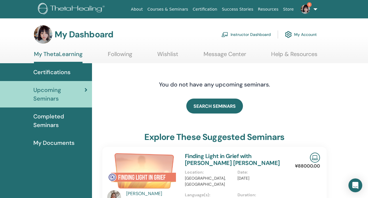
click at [252, 31] on link "Instructor Dashboard" at bounding box center [245, 34] width 49 height 13
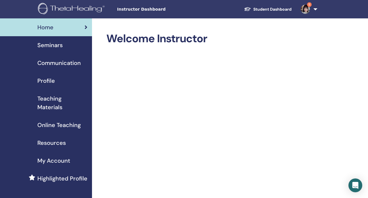
click at [74, 48] on div "Seminars" at bounding box center [46, 45] width 83 height 9
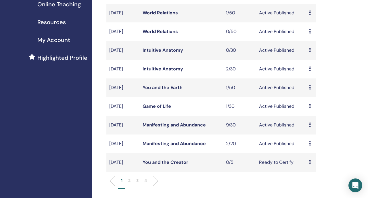
scroll to position [130, 0]
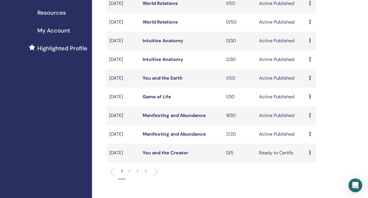
click at [177, 118] on link "Manifesting and Abundance" at bounding box center [174, 115] width 63 height 6
click at [174, 137] on link "Manifesting and Abundance" at bounding box center [174, 134] width 63 height 6
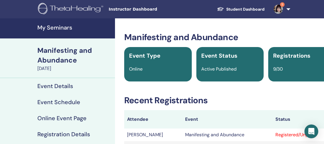
scroll to position [33, 0]
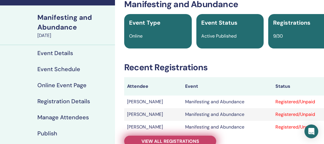
click at [178, 139] on span "View all registrations" at bounding box center [170, 141] width 58 height 6
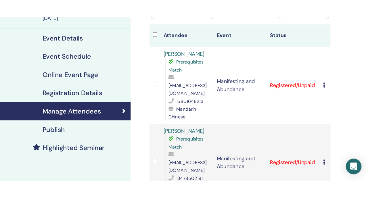
scroll to position [69, 0]
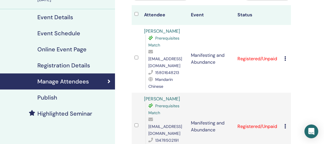
click at [162, 59] on span "[EMAIL_ADDRESS][DOMAIN_NAME]" at bounding box center [165, 62] width 34 height 12
copy span "[EMAIL_ADDRESS][DOMAIN_NAME]"
drag, startPoint x: 143, startPoint y: 28, endPoint x: 170, endPoint y: 28, distance: 27.6
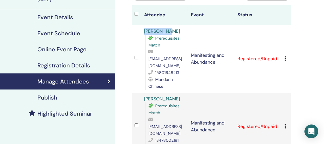
click at [171, 28] on td "Wang yihan Prerequisites Match 944647825nikki@gmail.com 15801648213 Mandarin Ch…" at bounding box center [164, 59] width 47 height 68
drag, startPoint x: 172, startPoint y: 30, endPoint x: 141, endPoint y: 30, distance: 30.2
click at [141, 30] on td "Wang yihan Prerequisites Match 944647825nikki@gmail.com 15801648213 Mandarin Ch…" at bounding box center [164, 59] width 47 height 68
copy link "[PERSON_NAME]"
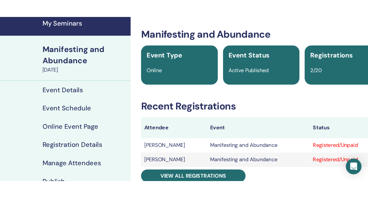
scroll to position [35, 0]
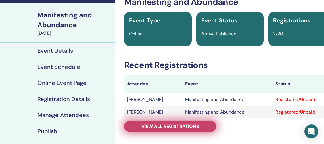
click at [154, 125] on span "View all registrations" at bounding box center [170, 127] width 58 height 6
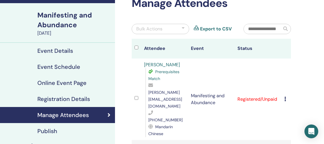
click at [169, 94] on span "[PERSON_NAME][EMAIL_ADDRESS][DOMAIN_NAME]" at bounding box center [165, 99] width 34 height 19
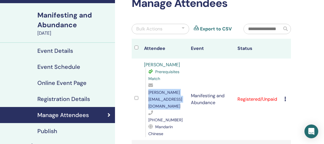
click at [169, 94] on span "[PERSON_NAME][EMAIL_ADDRESS][DOMAIN_NAME]" at bounding box center [165, 99] width 34 height 19
copy span "[PERSON_NAME][EMAIL_ADDRESS][DOMAIN_NAME]"
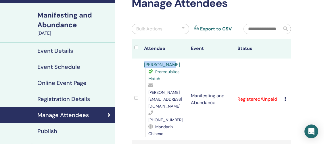
drag, startPoint x: 172, startPoint y: 65, endPoint x: 142, endPoint y: 64, distance: 29.6
click at [142, 64] on td "[PERSON_NAME] Prerequisites Match [PERSON_NAME][EMAIL_ADDRESS][DOMAIN_NAME] [PH…" at bounding box center [164, 100] width 47 height 82
copy link "[PERSON_NAME]"
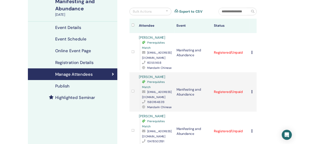
scroll to position [37, 0]
